Goal: Task Accomplishment & Management: Manage account settings

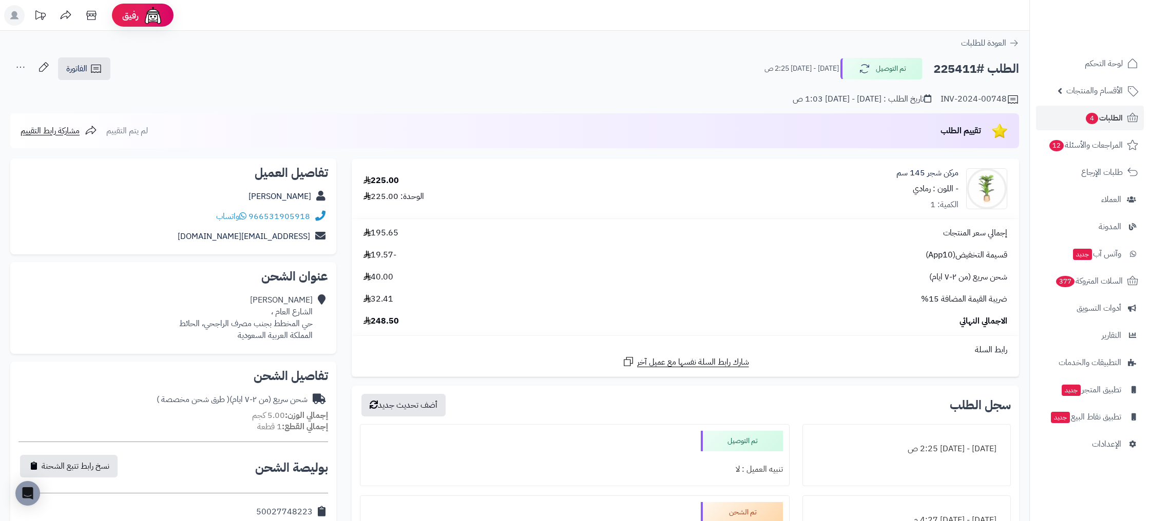
scroll to position [147, 0]
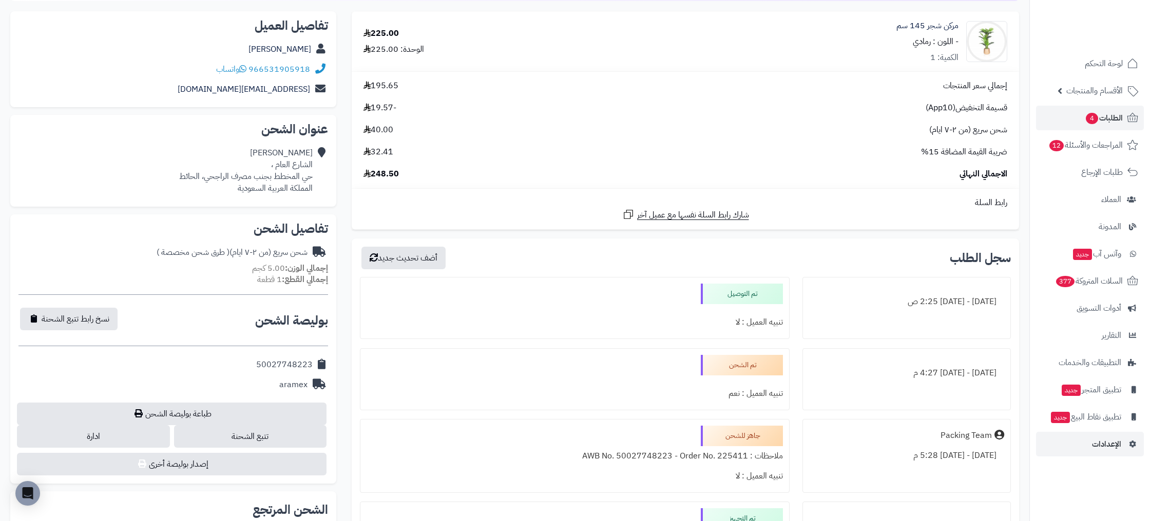
click at [1110, 445] on span "الإعدادات" at bounding box center [1106, 444] width 29 height 14
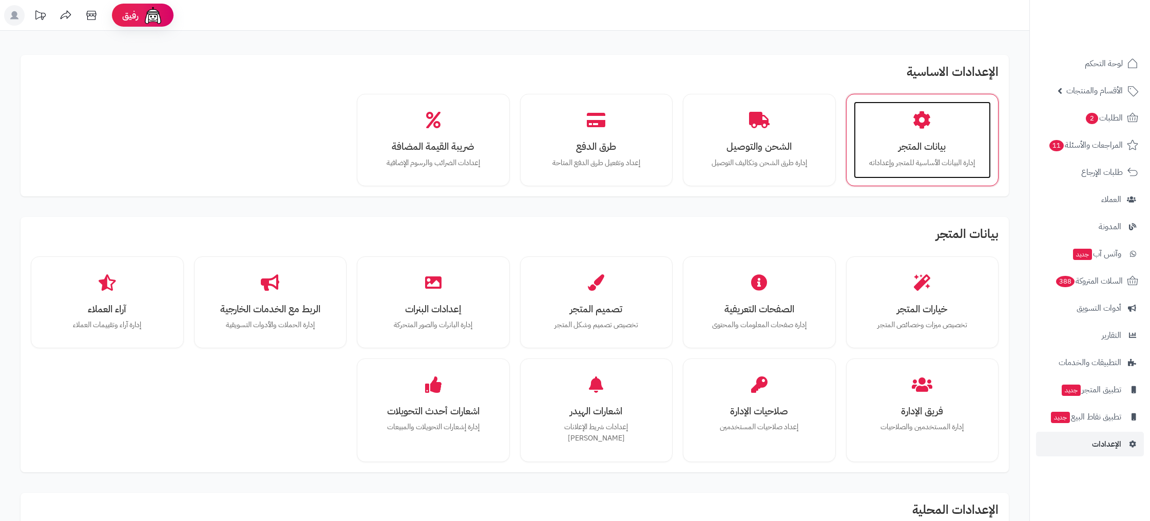
click at [934, 132] on div "بيانات المتجر إدارة البيانات الأساسية للمتجر وإعداداته" at bounding box center [922, 140] width 138 height 77
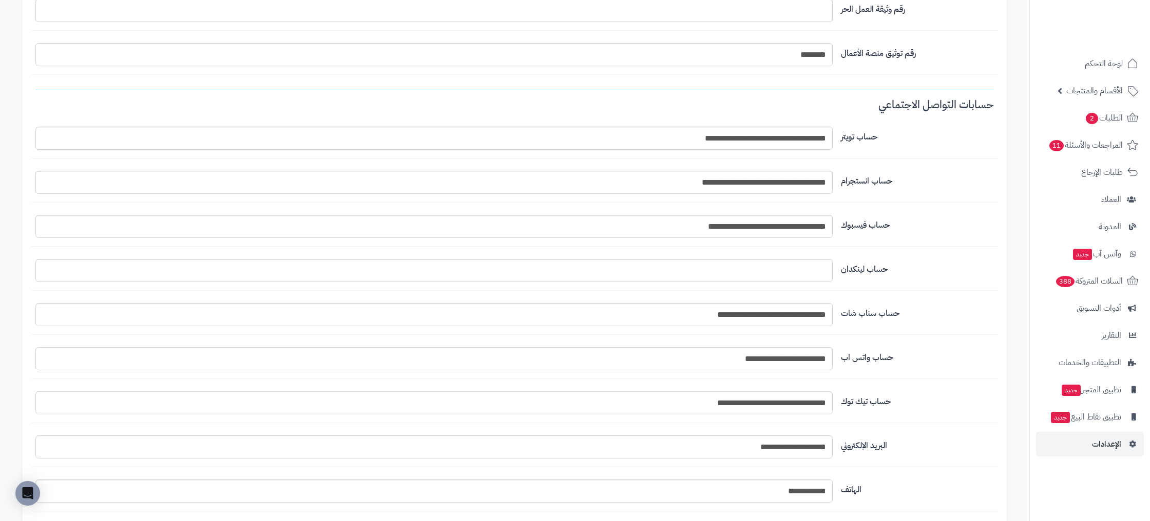
scroll to position [1064, 0]
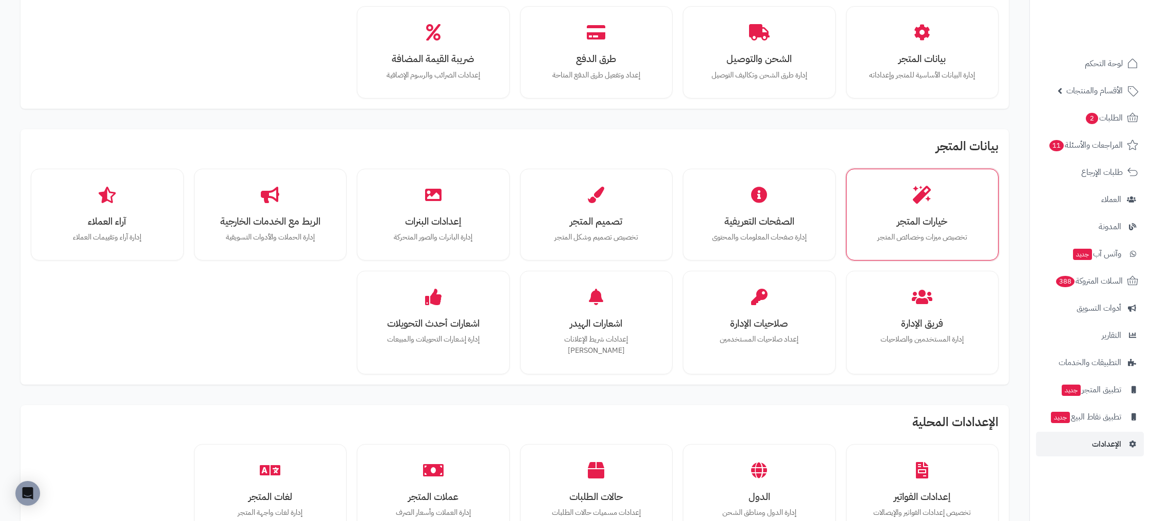
scroll to position [93, 0]
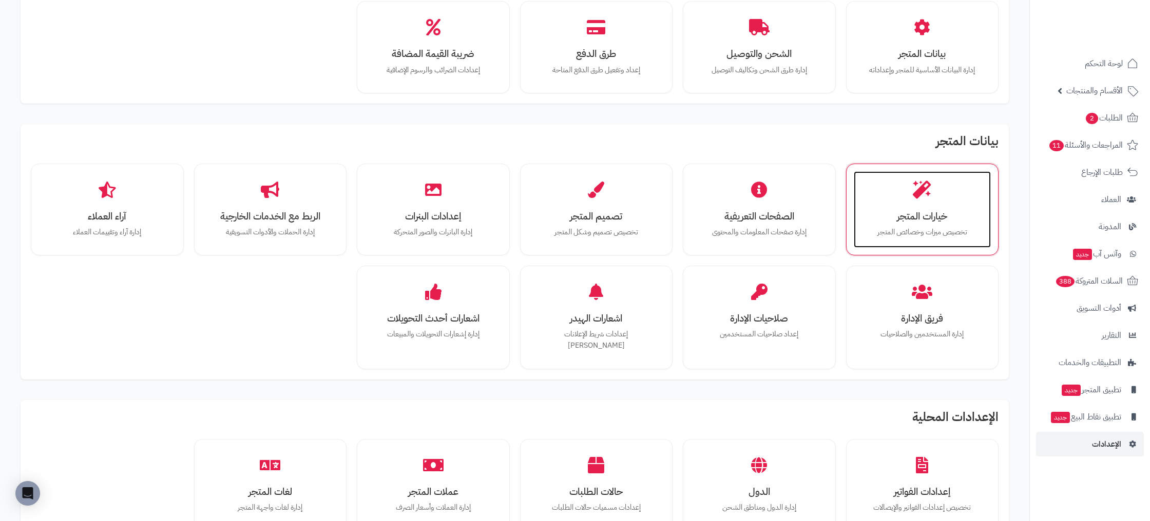
click at [922, 215] on h3 "خيارات المتجر" at bounding box center [922, 216] width 117 height 11
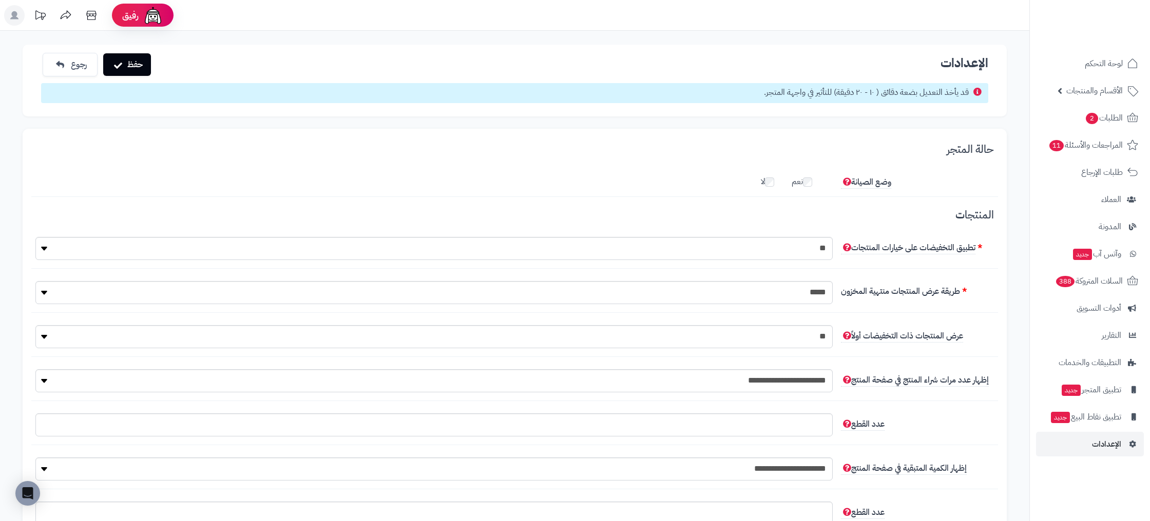
scroll to position [21, 0]
